Goal: Check status: Check status

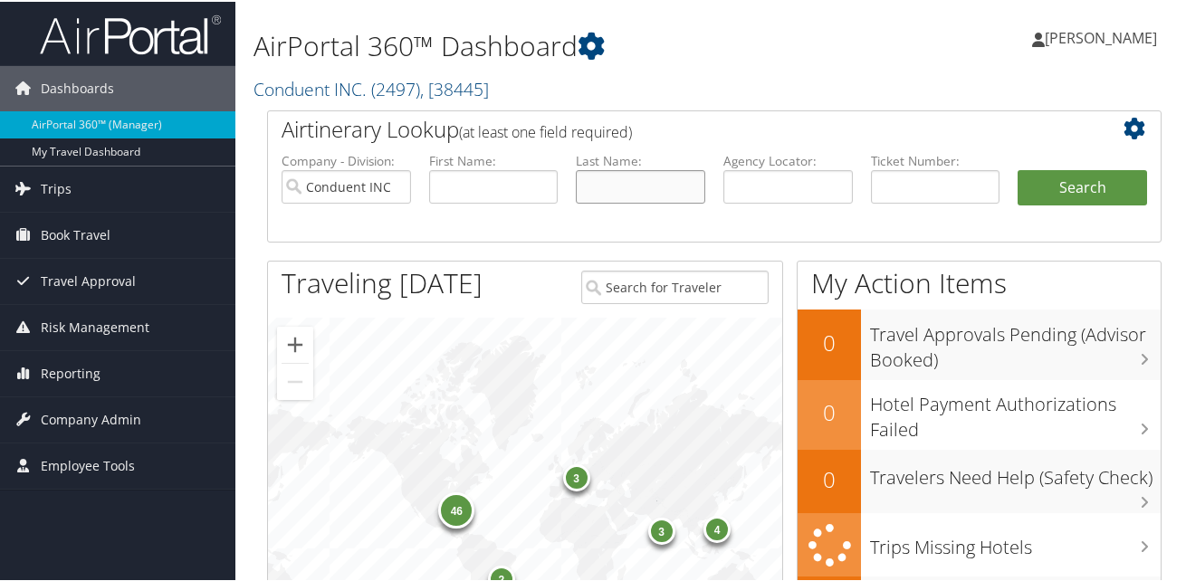
click at [621, 191] on input "text" at bounding box center [641, 185] width 130 height 34
type input "Mcginn"
type input "Mark"
click at [1099, 180] on button "Search" at bounding box center [1083, 186] width 130 height 36
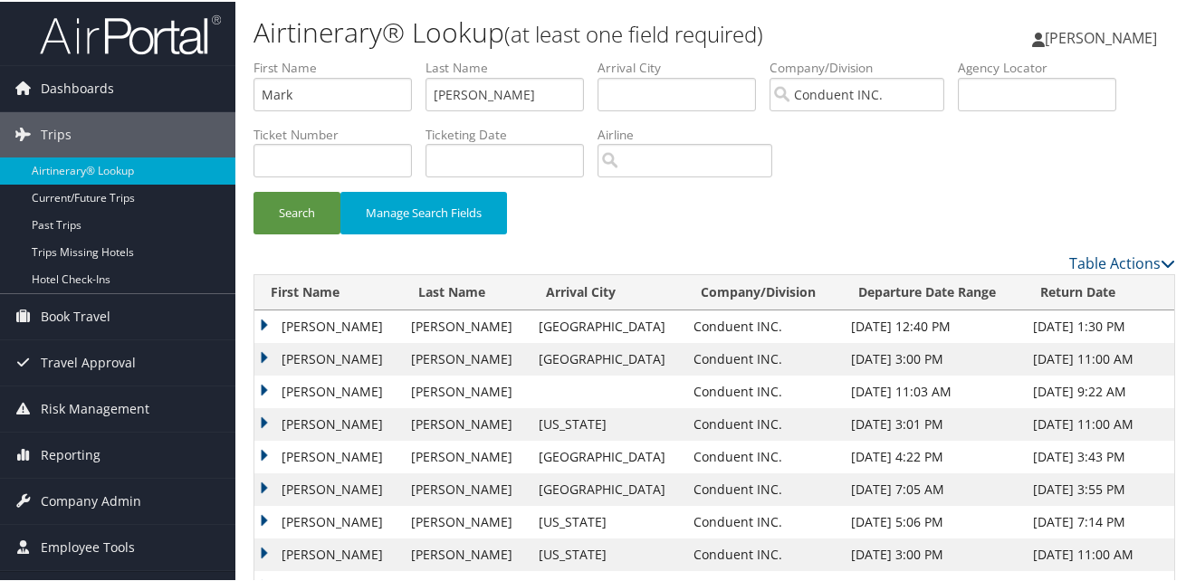
click at [262, 354] on td "MARK CHANDLER" at bounding box center [328, 357] width 148 height 33
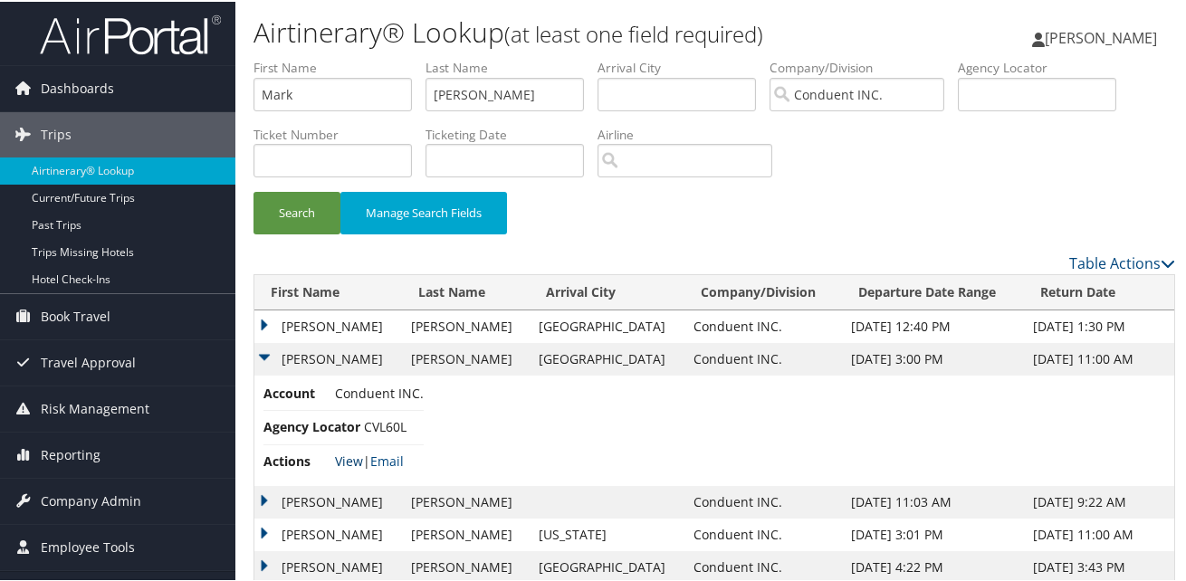
click at [350, 460] on link "View" at bounding box center [349, 459] width 28 height 17
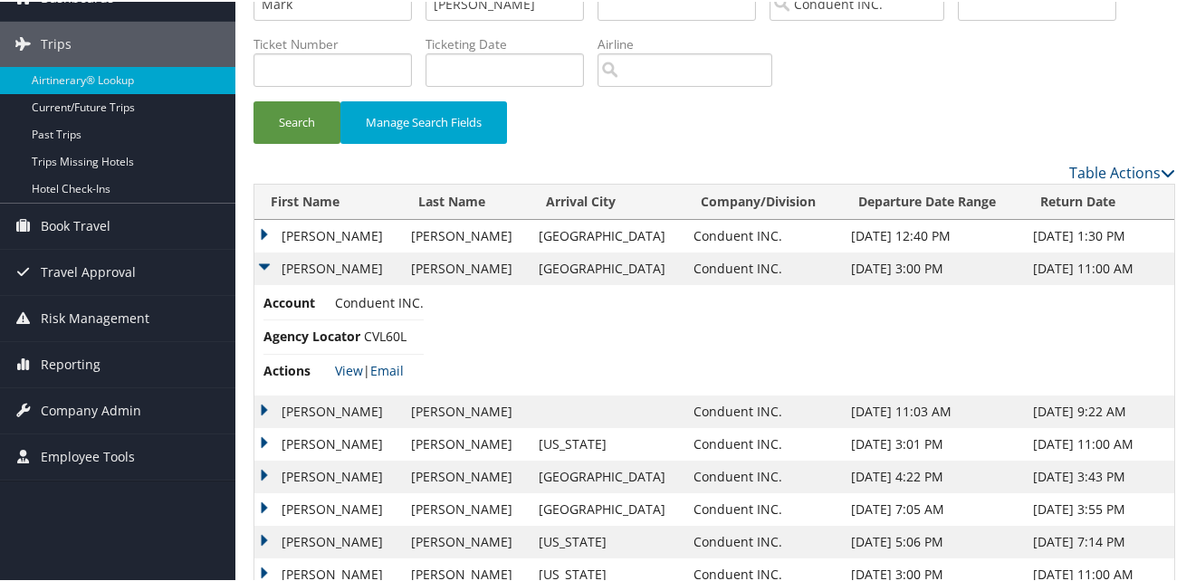
click at [259, 408] on td "MARK CHANDLER" at bounding box center [328, 410] width 148 height 33
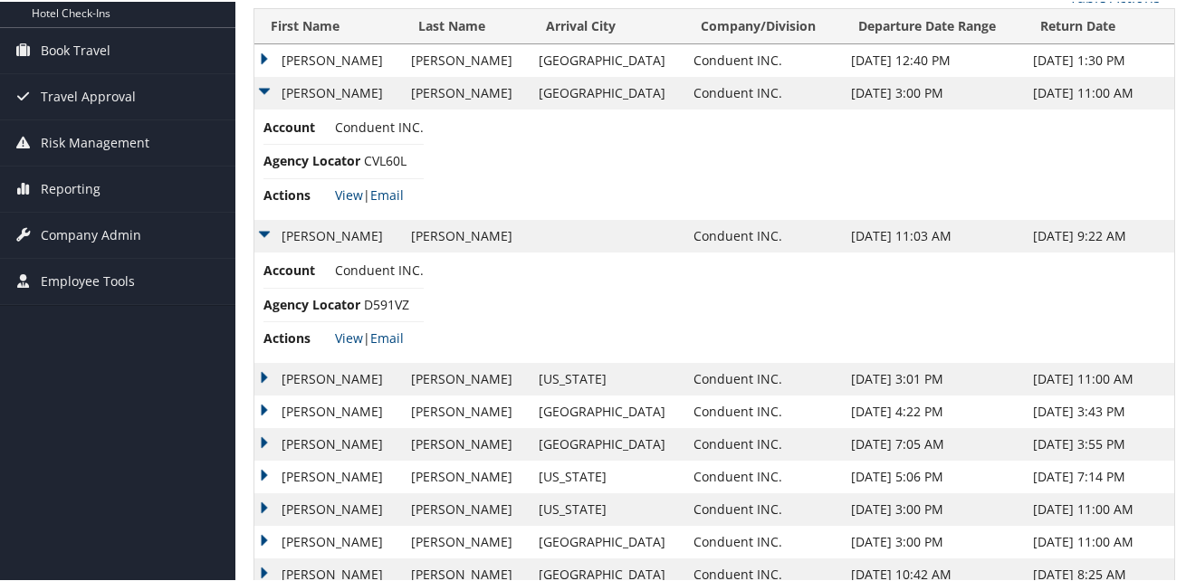
scroll to position [272, 0]
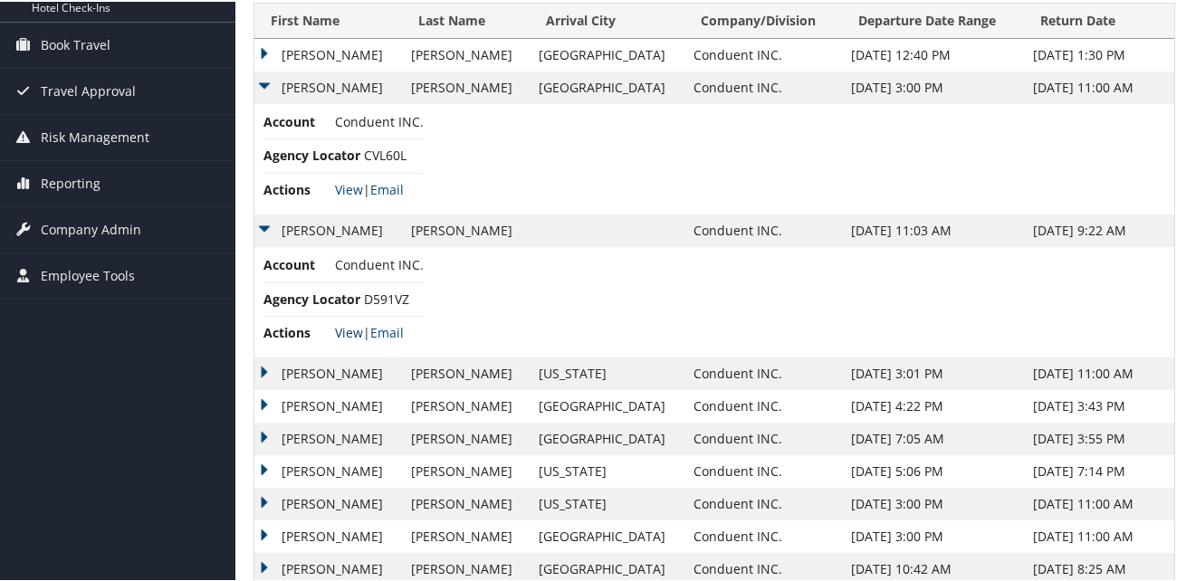
click at [347, 325] on link "View" at bounding box center [349, 330] width 28 height 17
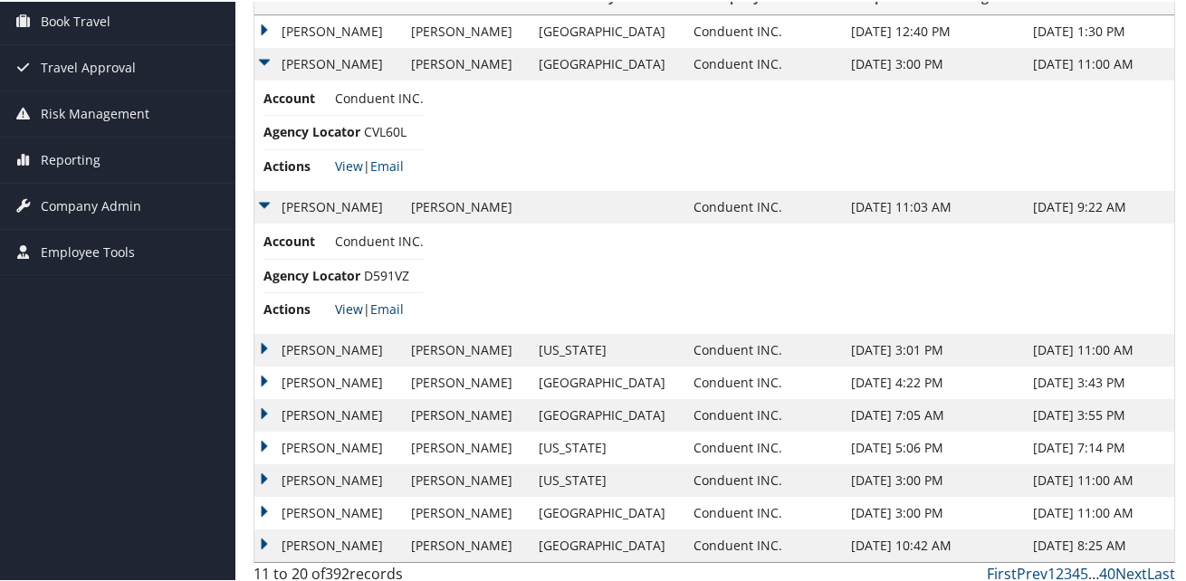
scroll to position [306, 0]
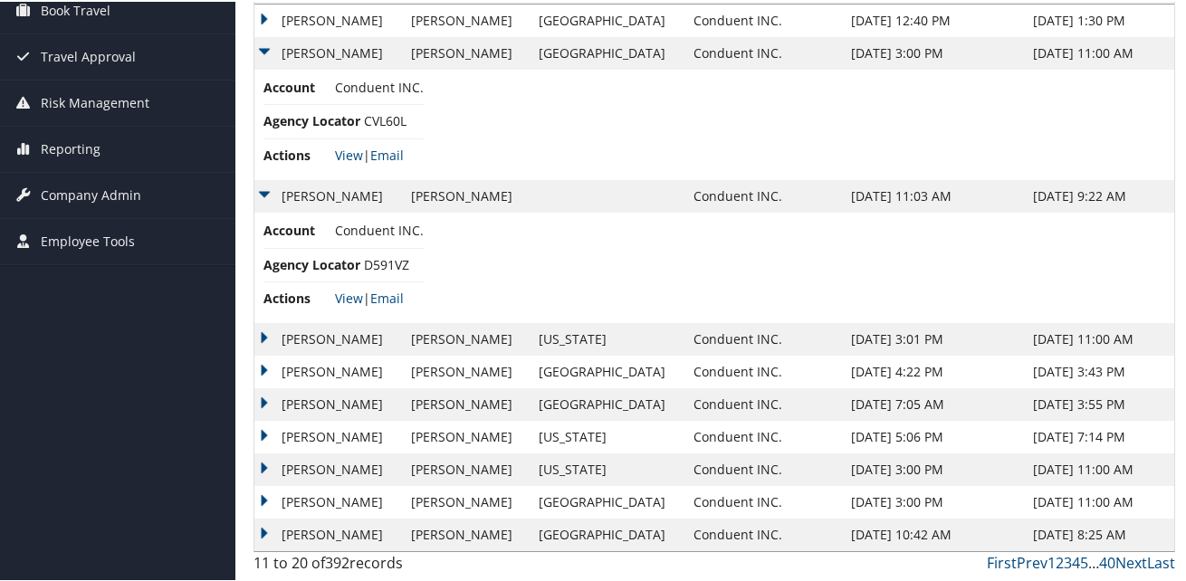
click at [268, 335] on td "MARK CHANDLER" at bounding box center [328, 337] width 148 height 33
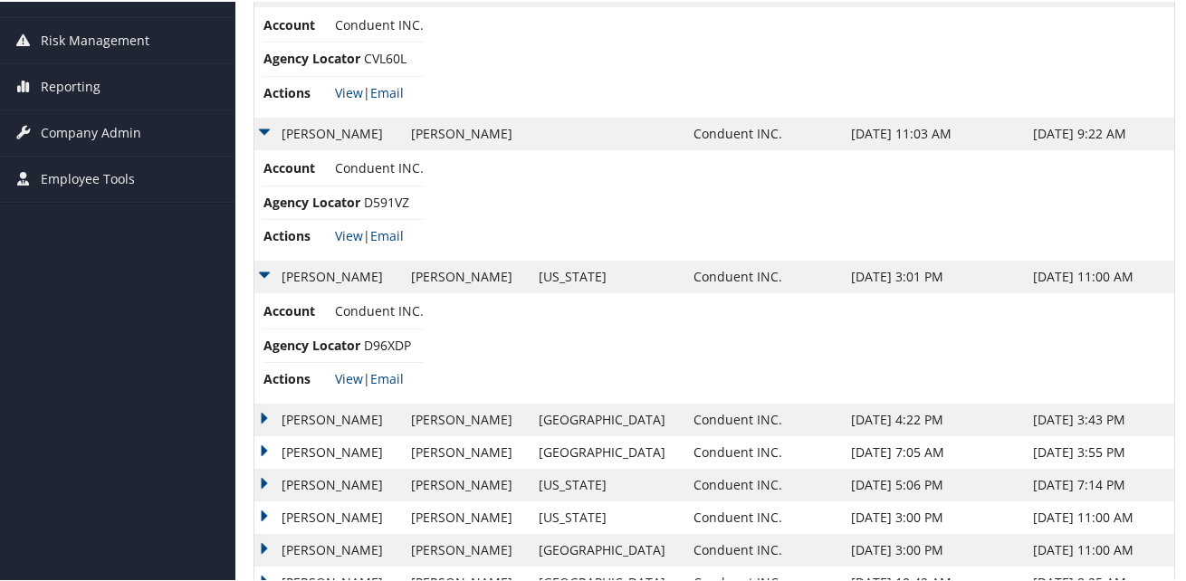
scroll to position [397, 0]
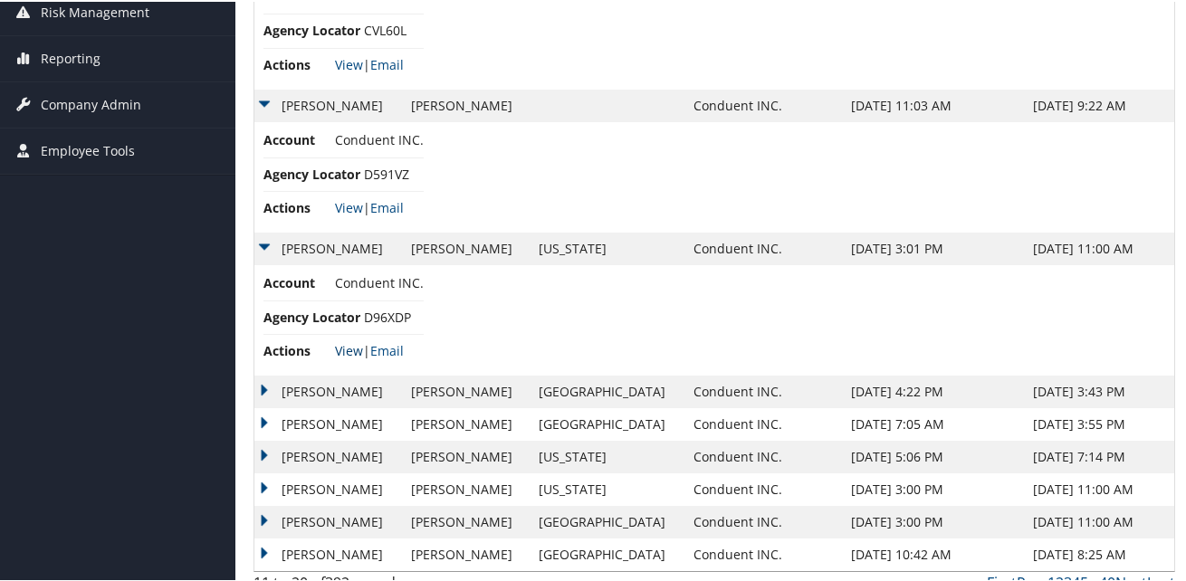
click at [341, 348] on link "View" at bounding box center [349, 349] width 28 height 17
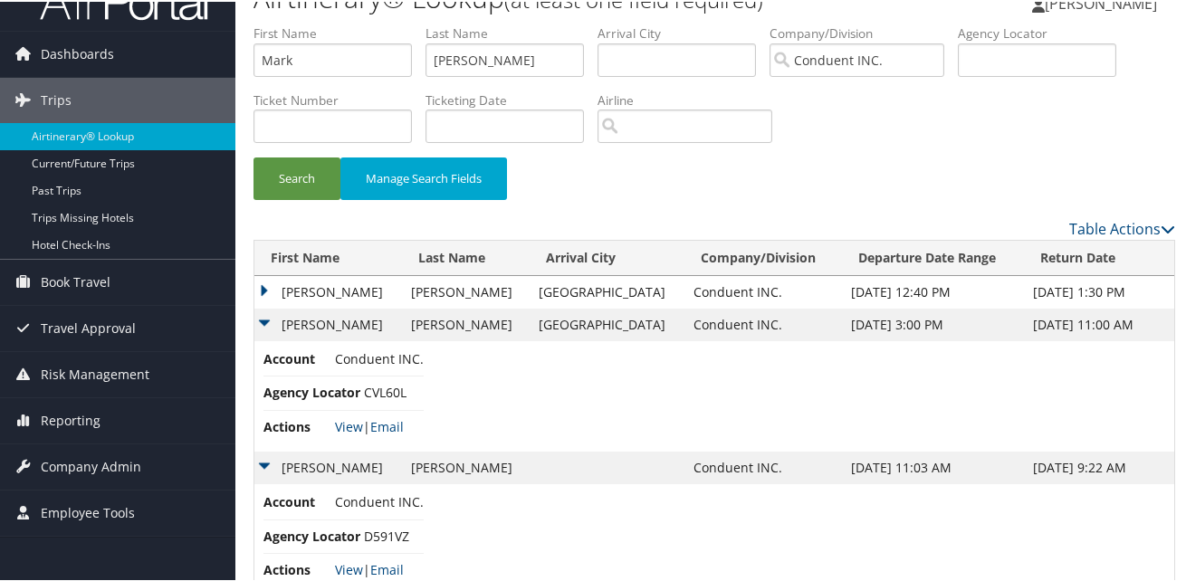
click at [264, 287] on td "MARK CHANDLER" at bounding box center [328, 290] width 148 height 33
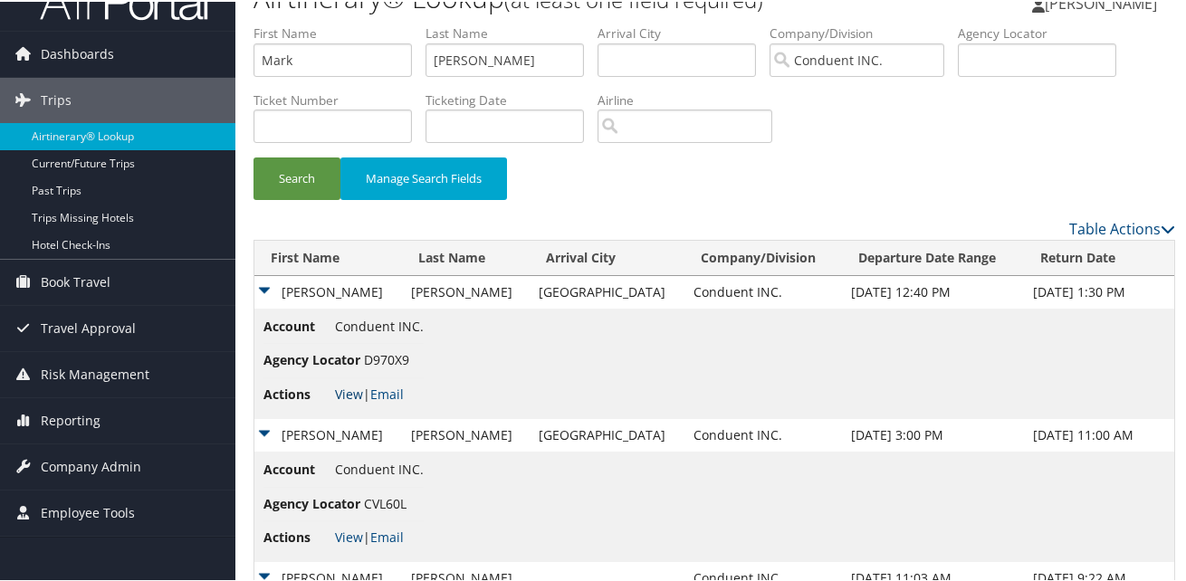
click at [350, 393] on link "View" at bounding box center [349, 392] width 28 height 17
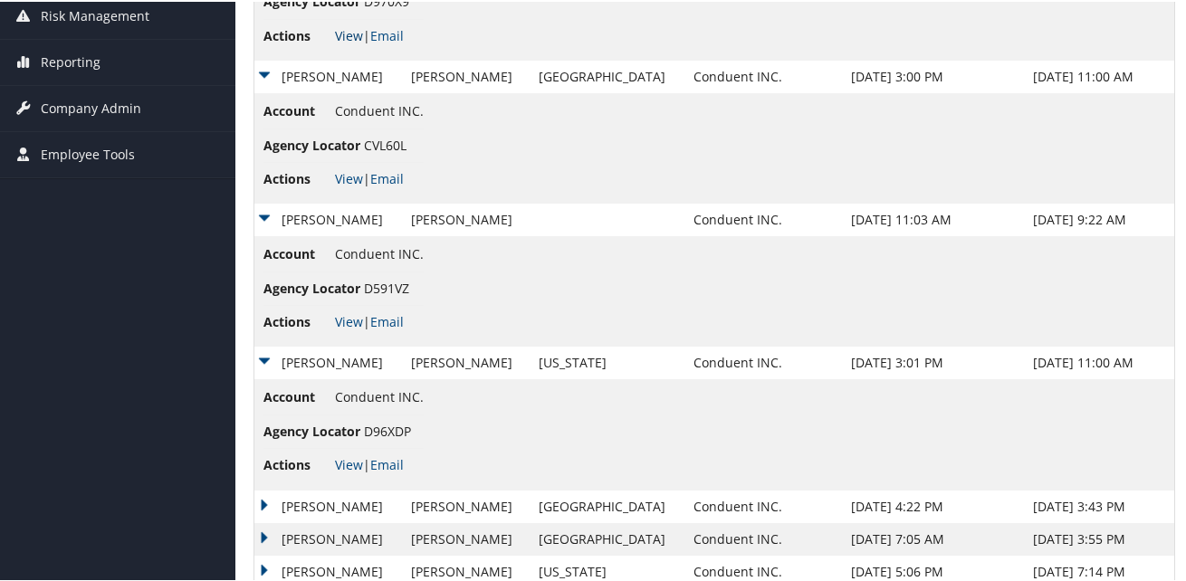
scroll to position [528, 0]
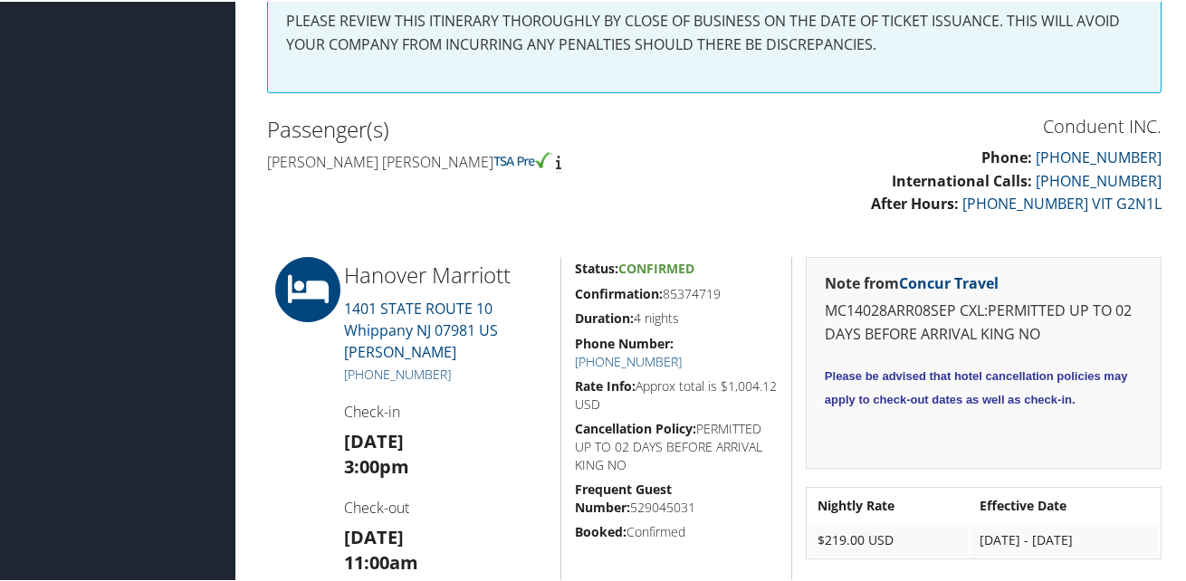
scroll to position [634, 0]
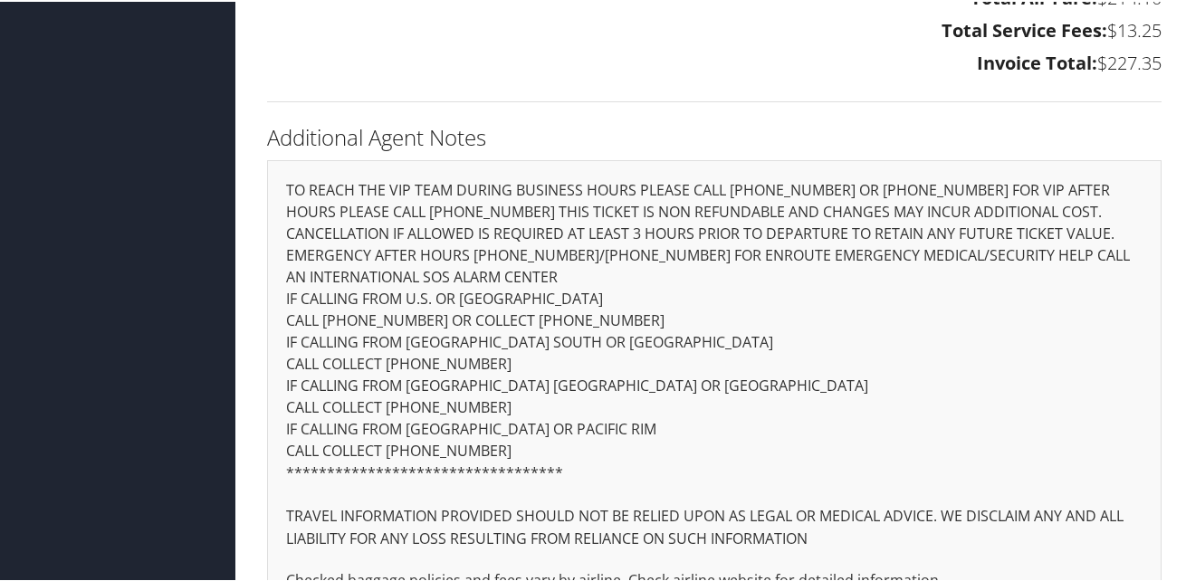
scroll to position [1541, 0]
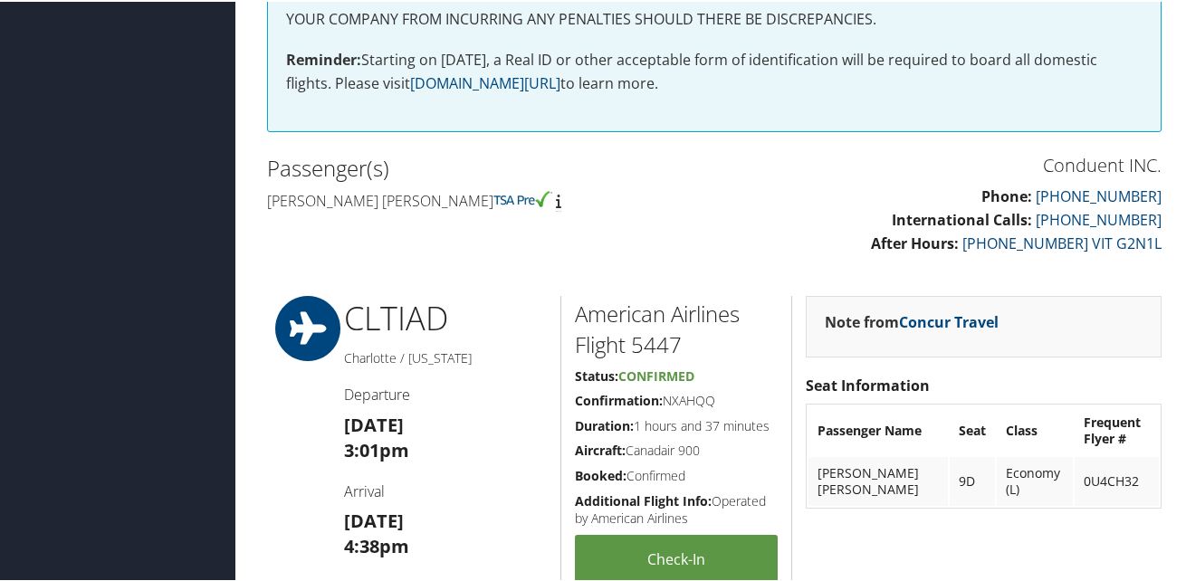
scroll to position [543, 0]
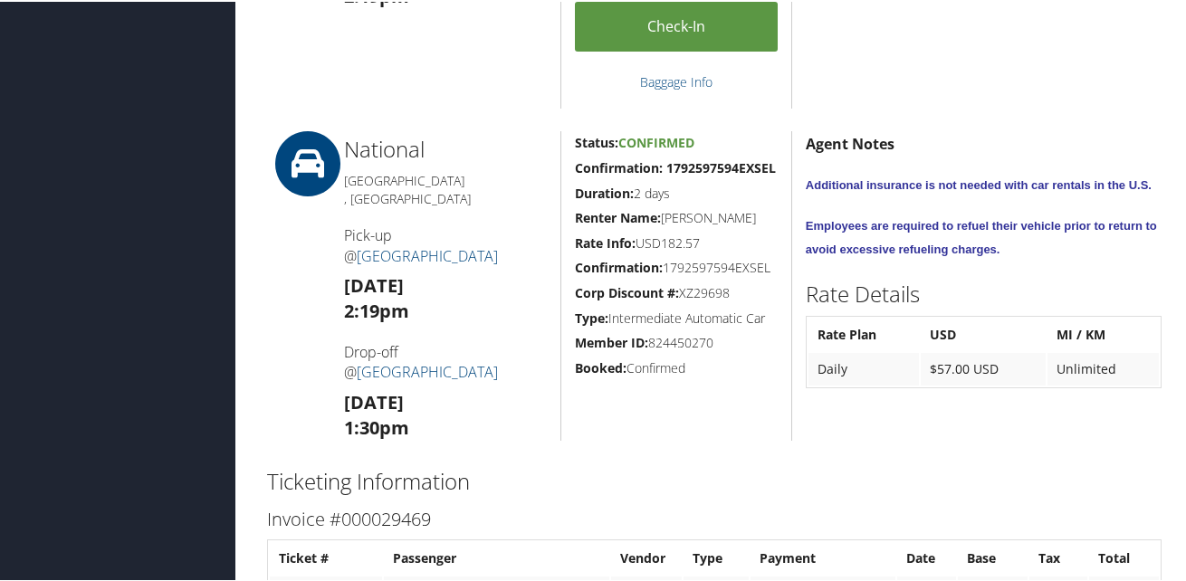
scroll to position [1268, 0]
